Goal: Task Accomplishment & Management: Manage account settings

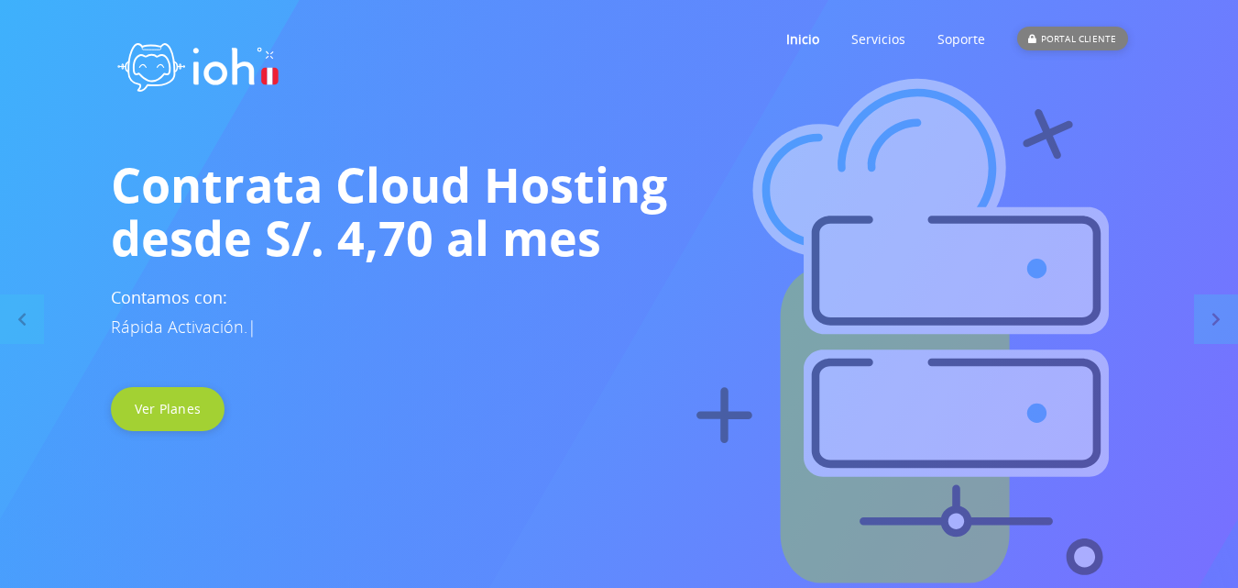
click at [1055, 39] on div "PORTAL CLIENTE" at bounding box center [1073, 39] width 110 height 24
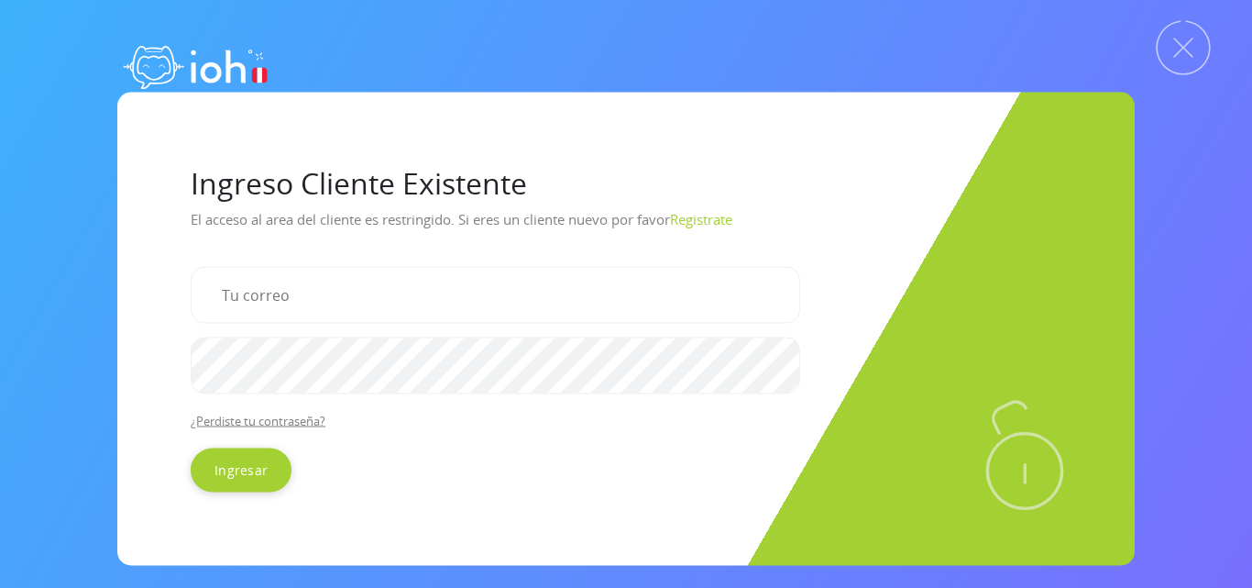
scroll to position [69, 0]
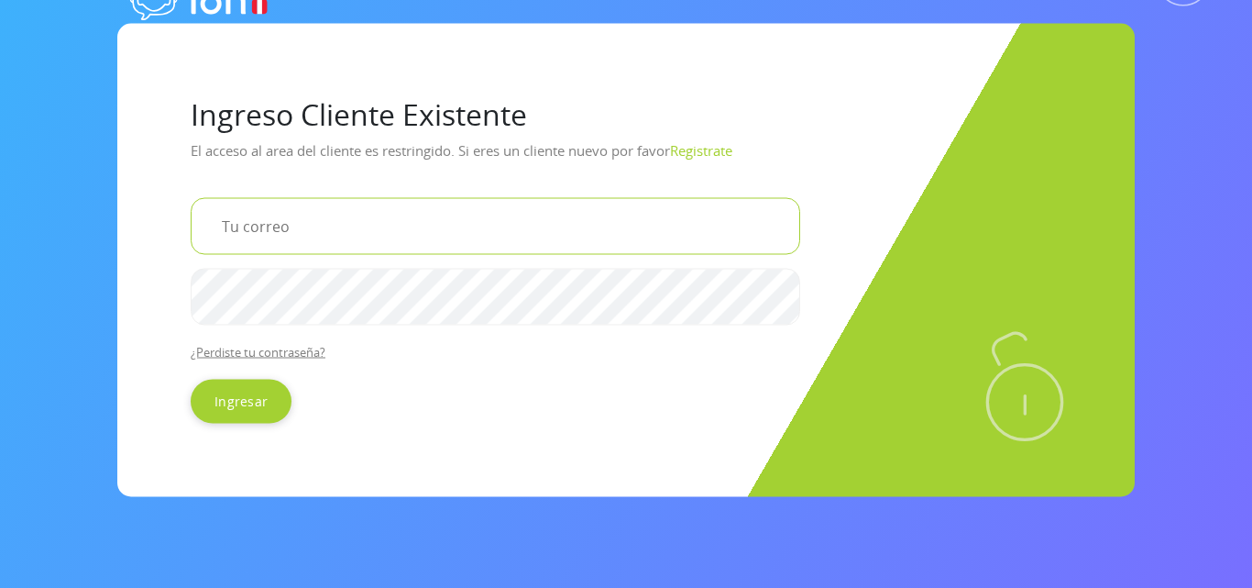
click at [357, 235] on input "email" at bounding box center [496, 225] width 610 height 57
type input "hidraulicafaliamp@gmail.com"
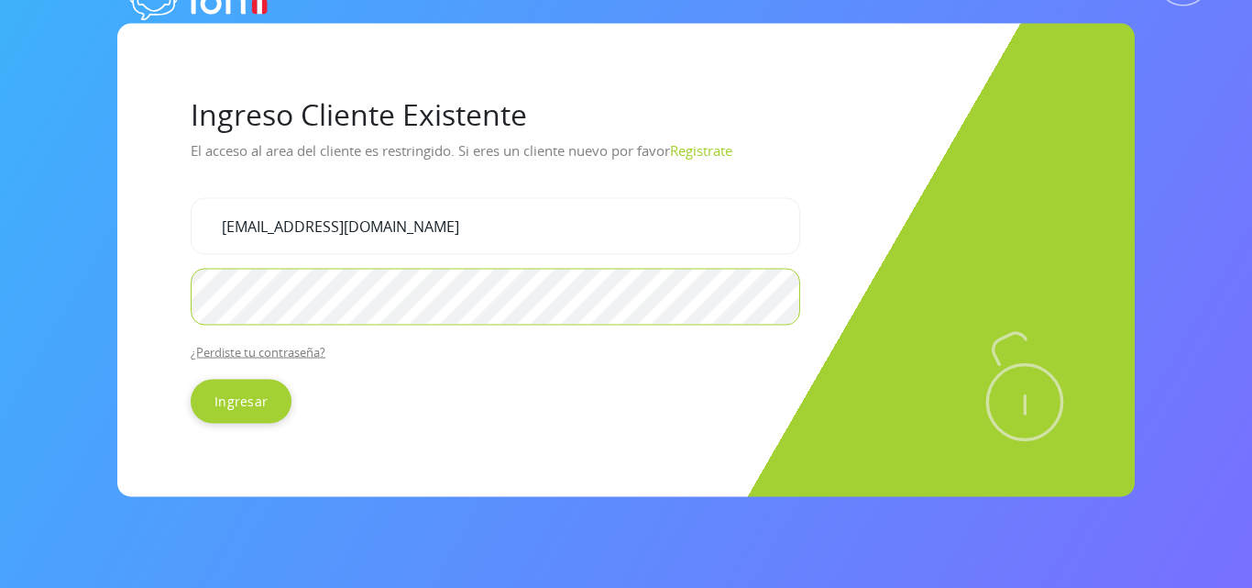
click at [191, 379] on input "Ingresar" at bounding box center [241, 401] width 101 height 44
